Goal: Transaction & Acquisition: Purchase product/service

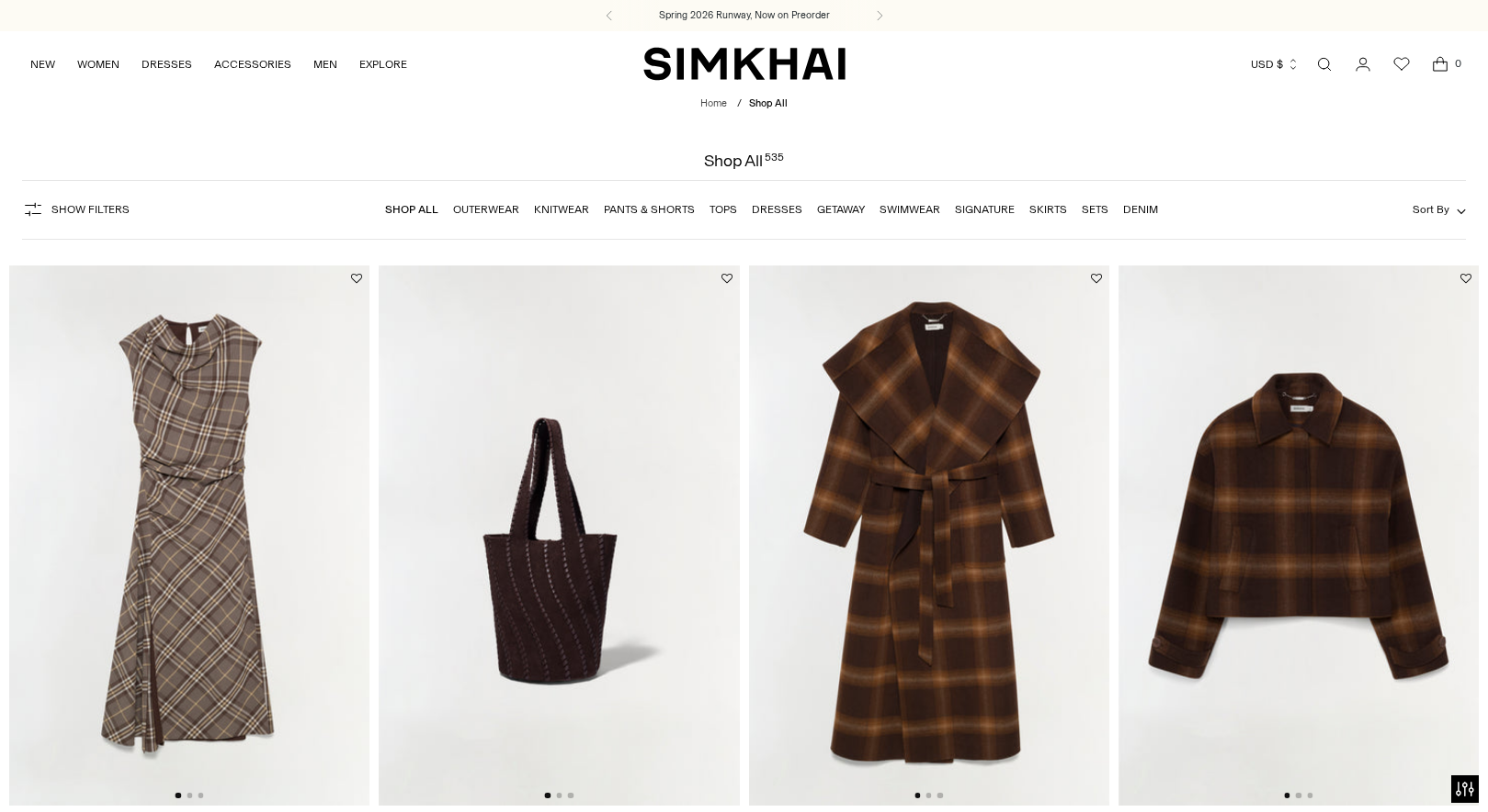
click at [791, 204] on link "Dresses" at bounding box center [777, 210] width 50 height 13
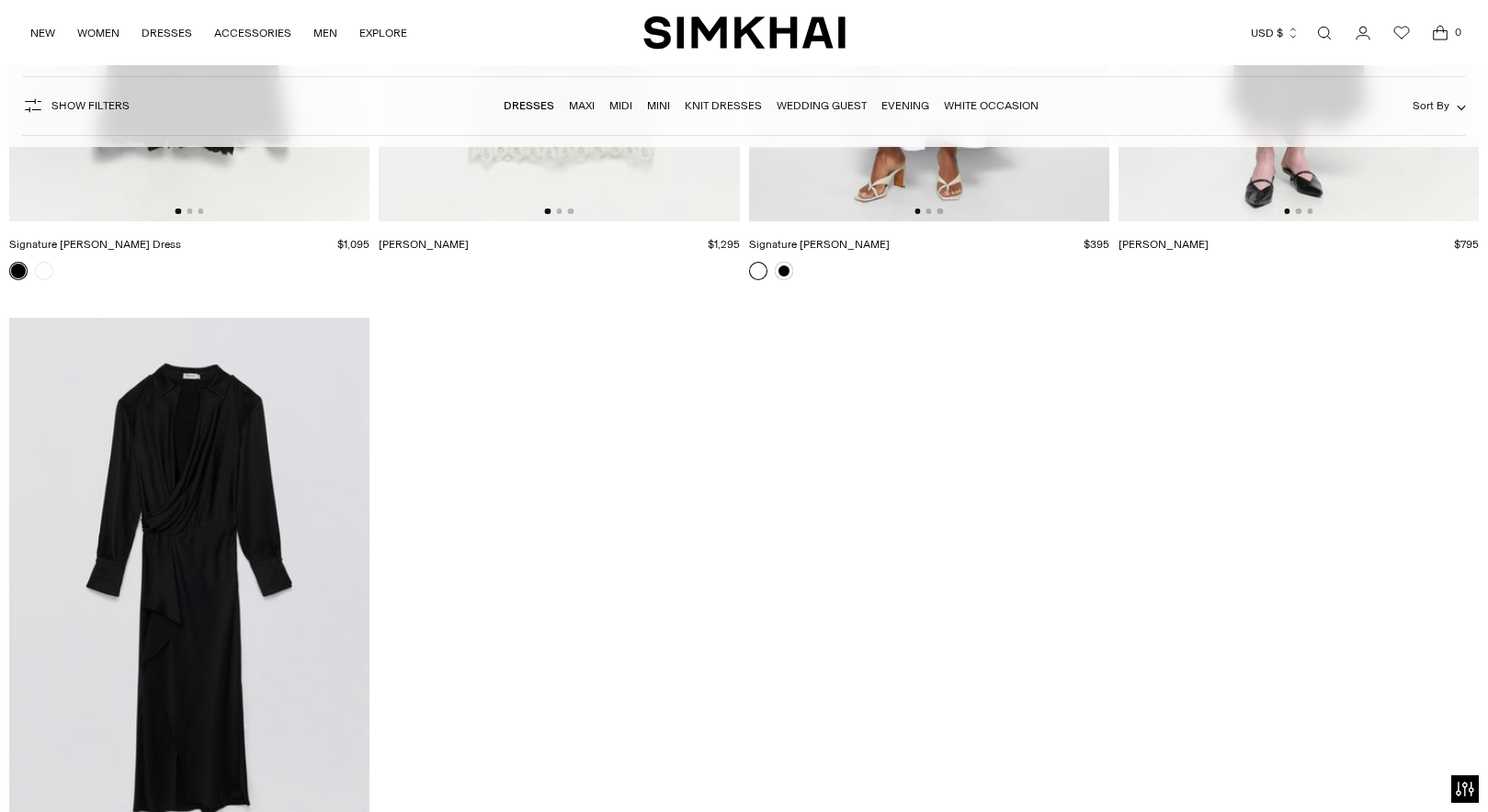
scroll to position [27451, 0]
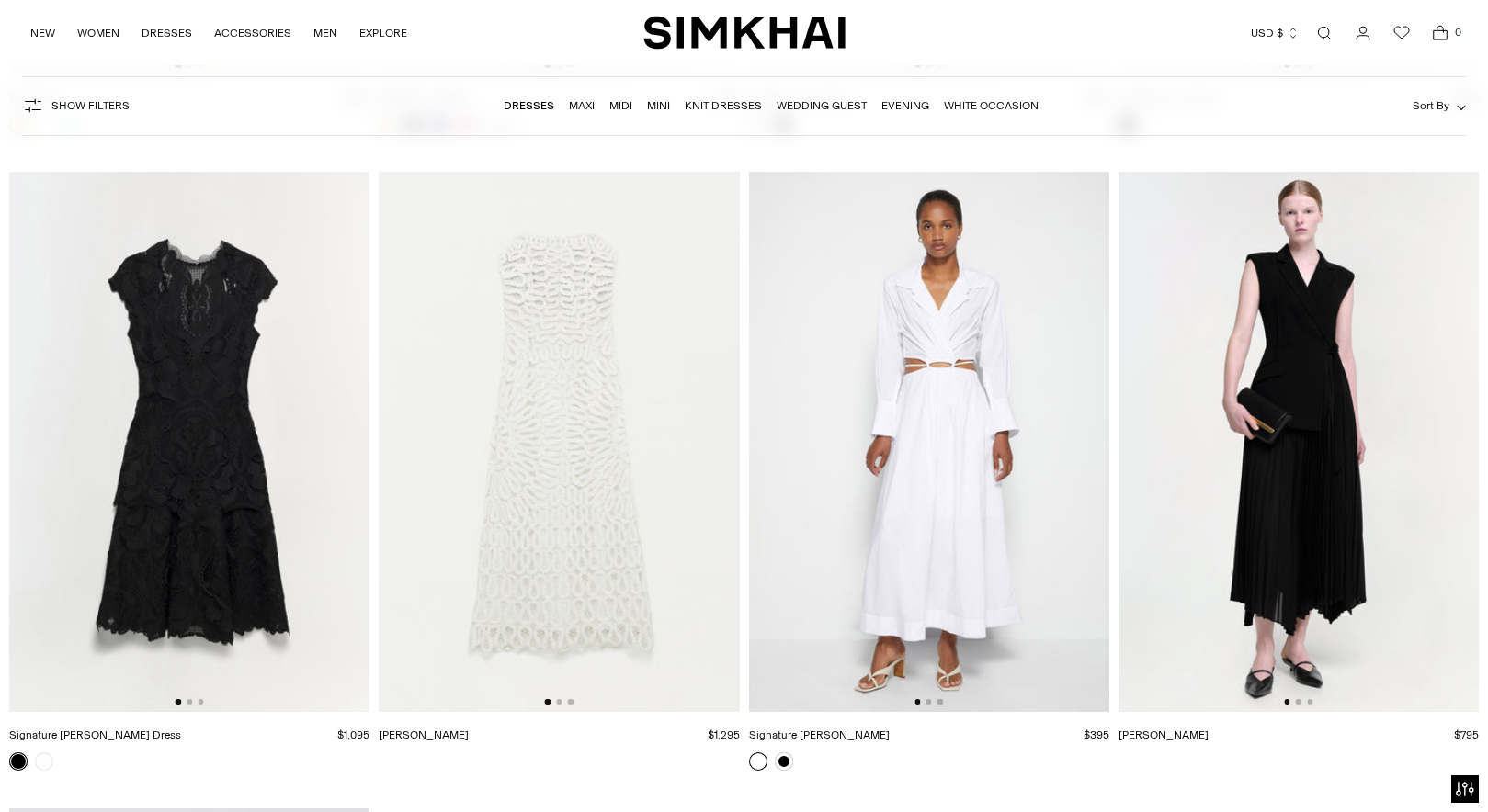
click at [915, 111] on link "Evening" at bounding box center [904, 106] width 47 height 13
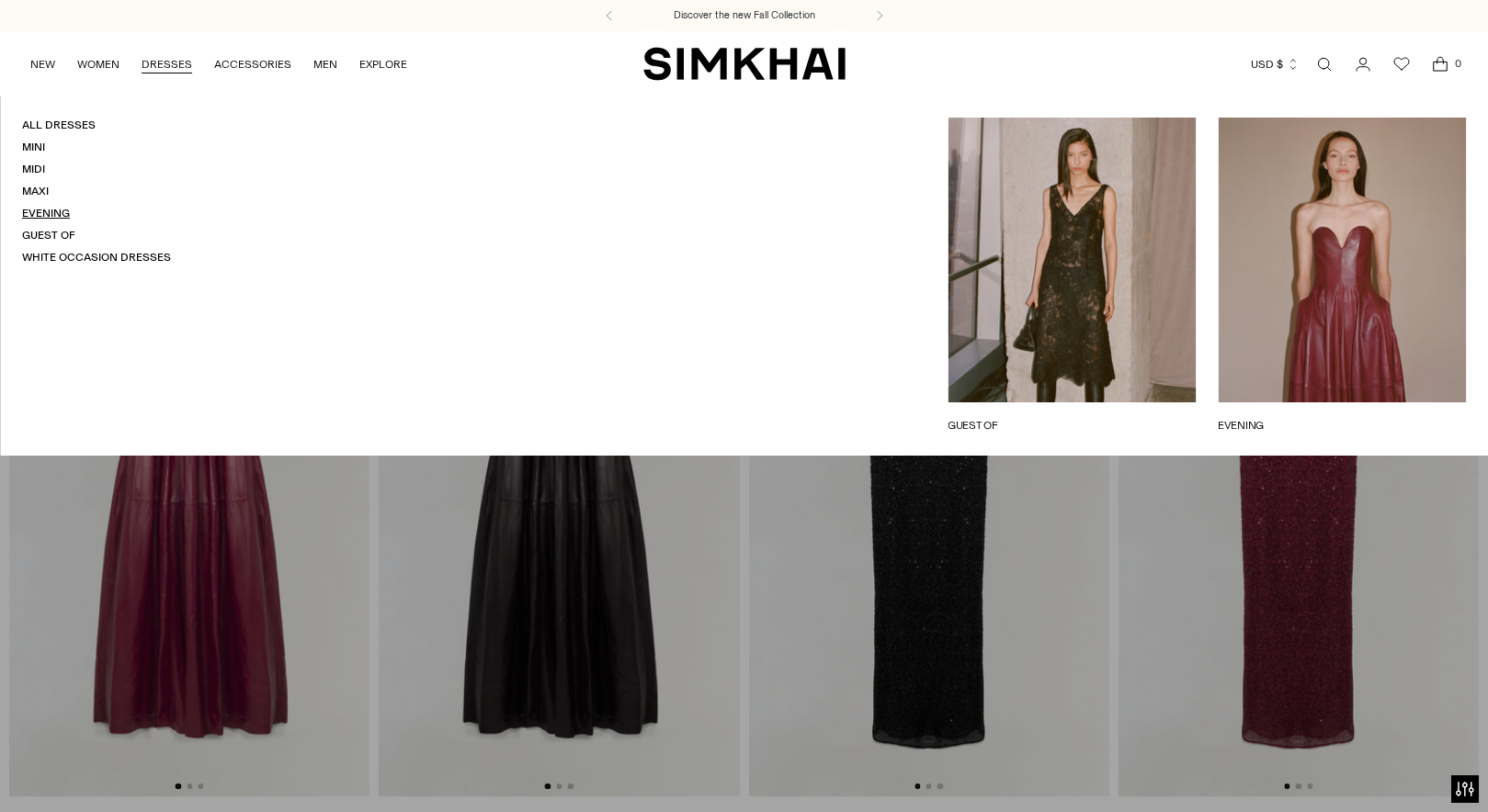
click at [37, 213] on link "Evening" at bounding box center [46, 214] width 47 height 13
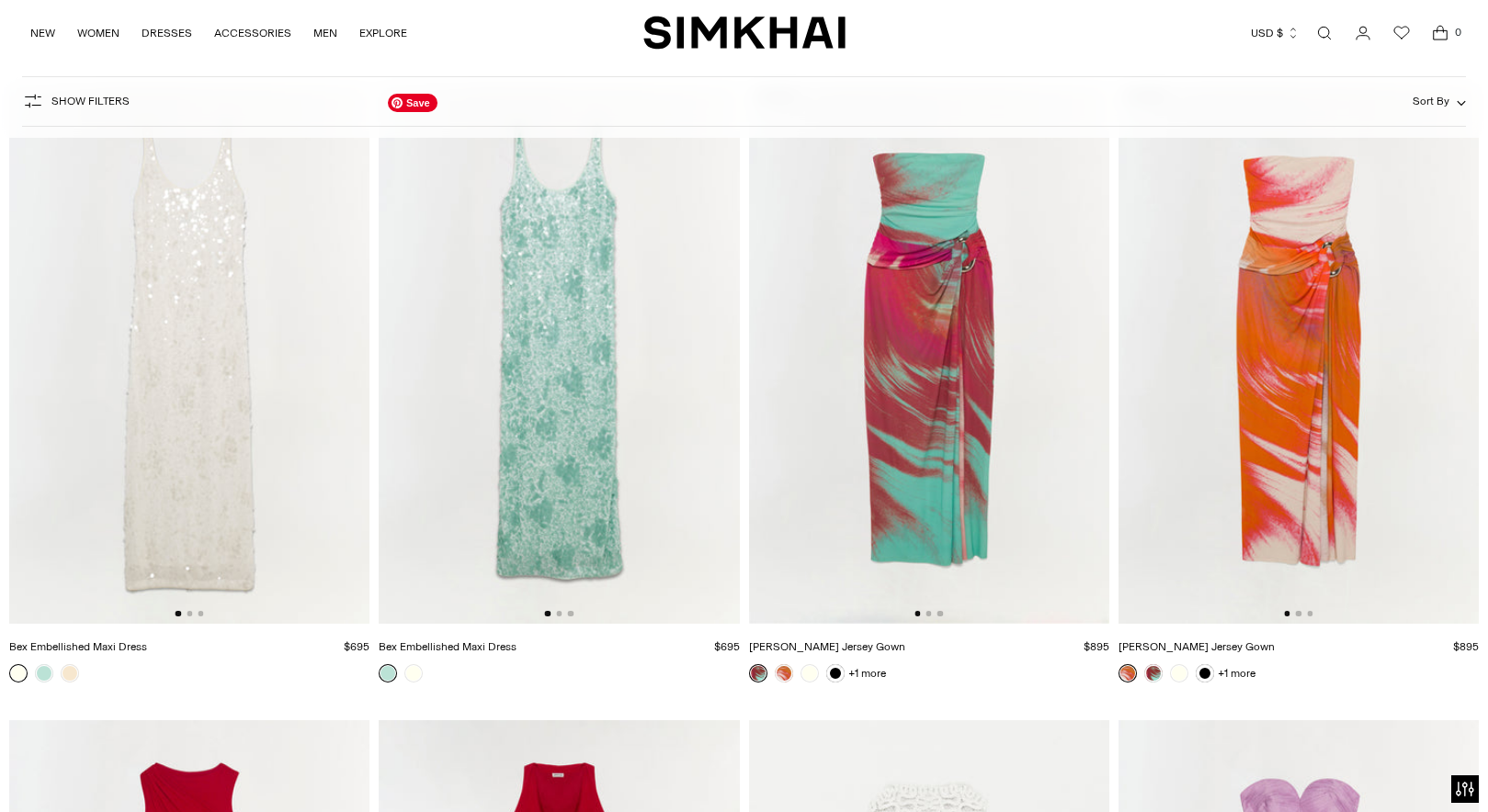
scroll to position [3979, 0]
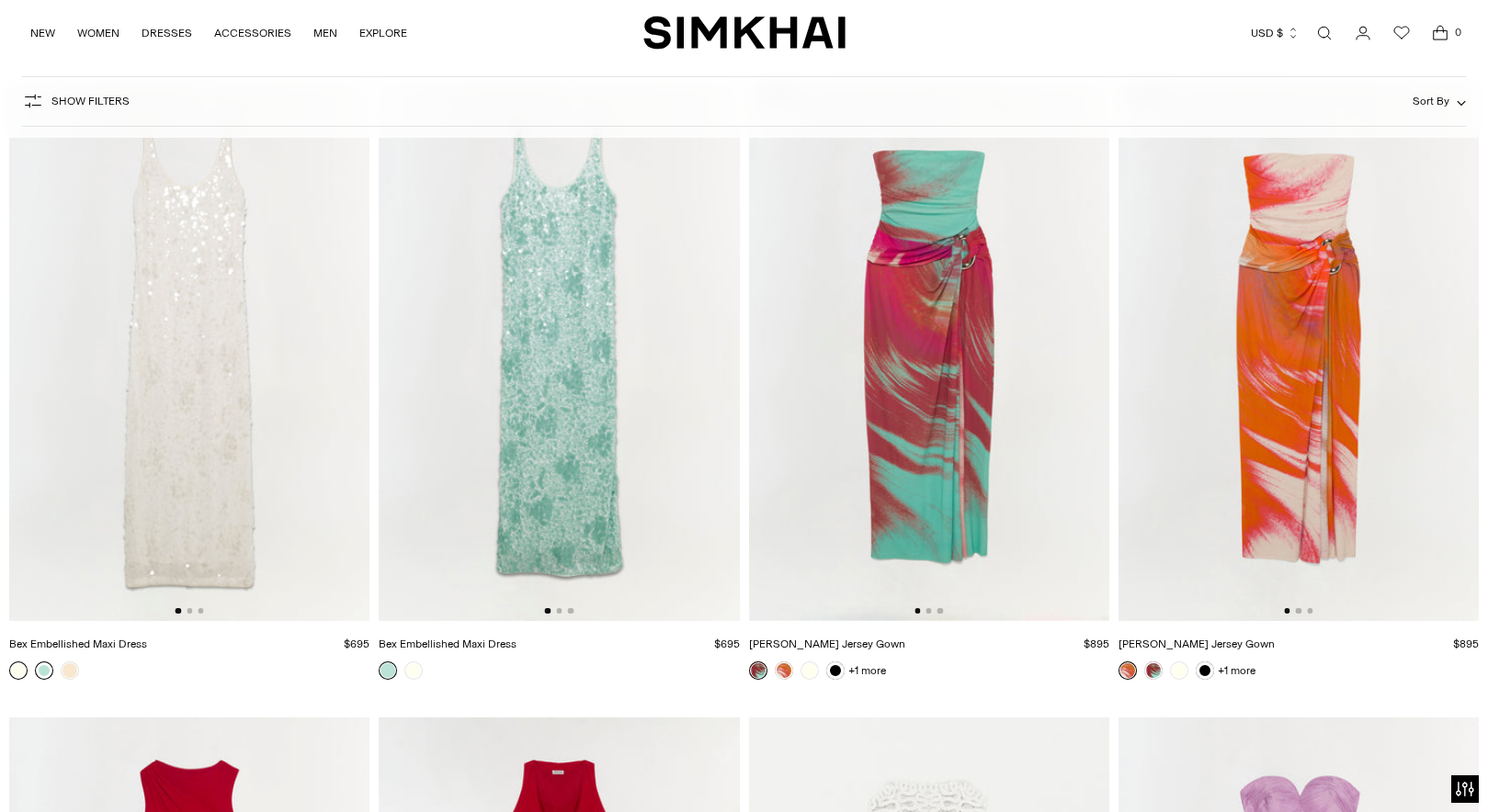
click at [45, 675] on link at bounding box center [45, 671] width 19 height 19
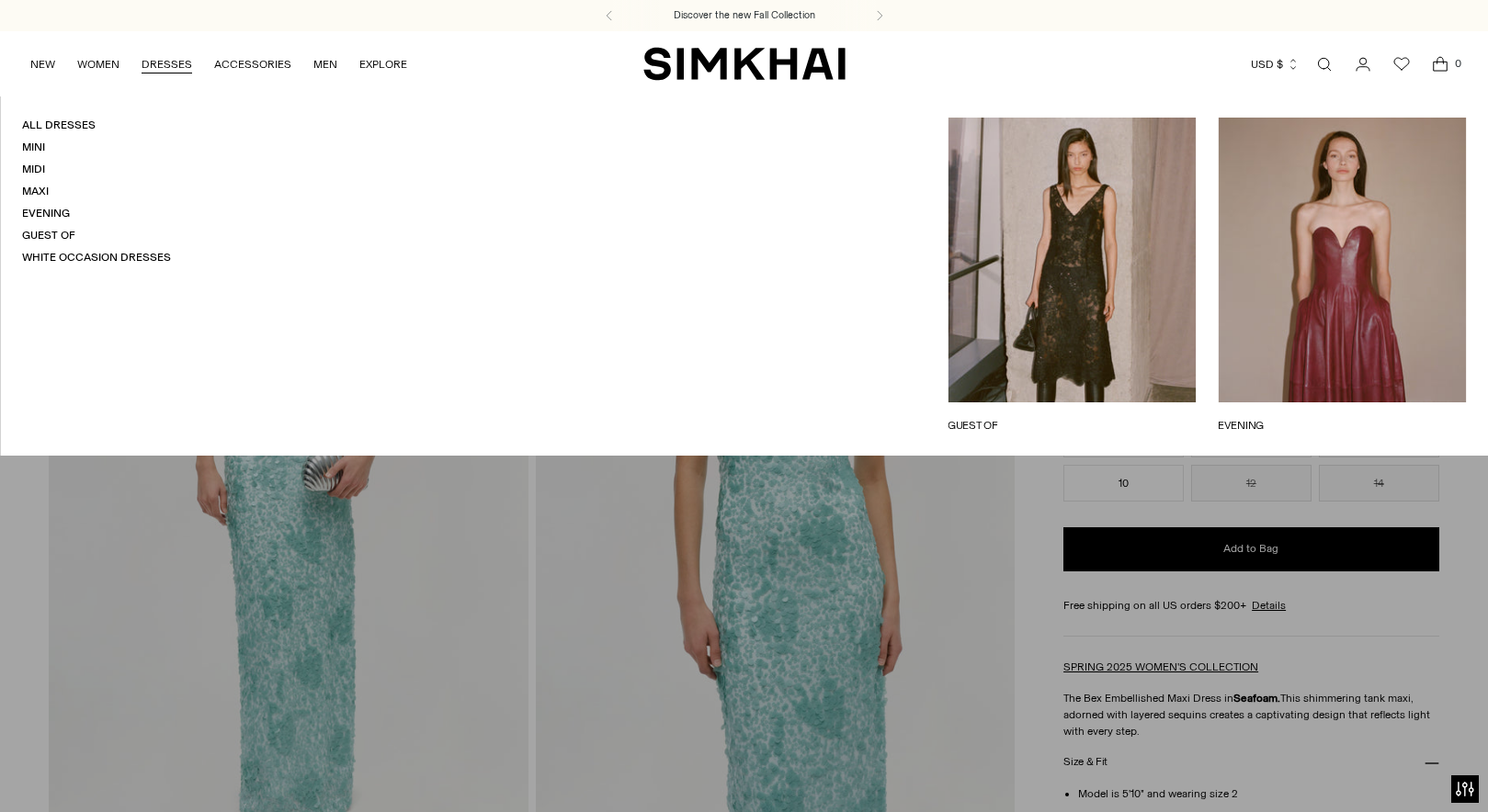
click at [1014, 417] on link "GUEST OF" at bounding box center [1072, 426] width 248 height 17
